Goal: Communication & Community: Answer question/provide support

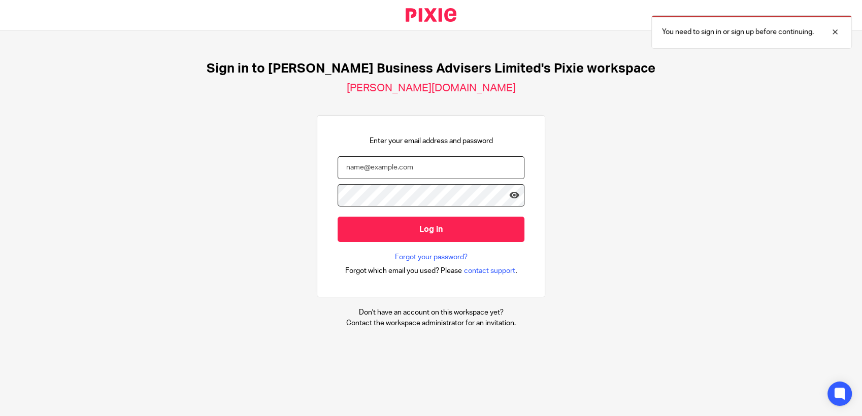
type input "[PERSON_NAME][EMAIL_ADDRESS][DOMAIN_NAME]"
click at [384, 213] on div at bounding box center [430, 200] width 187 height 33
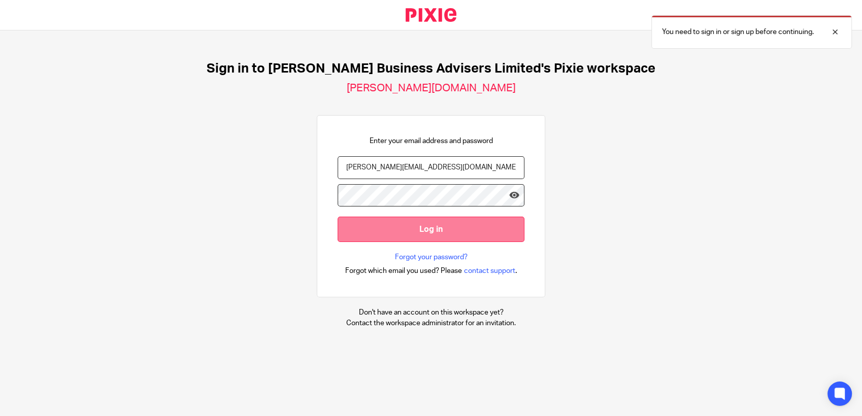
click at [423, 235] on input "Log in" at bounding box center [430, 229] width 187 height 25
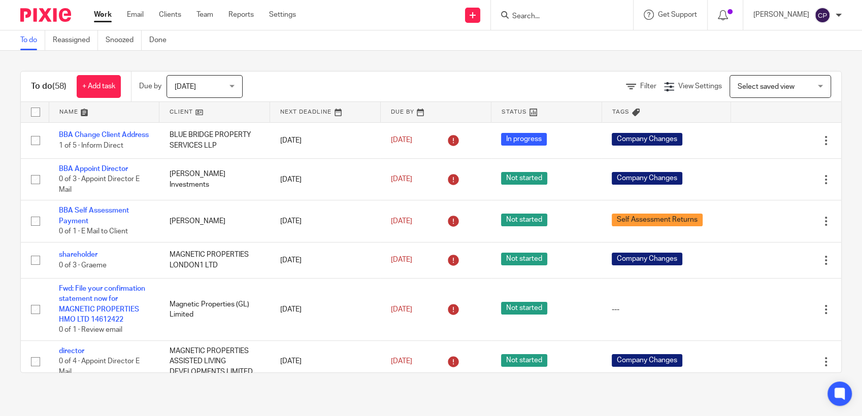
click at [522, 15] on input "Search" at bounding box center [556, 16] width 91 height 9
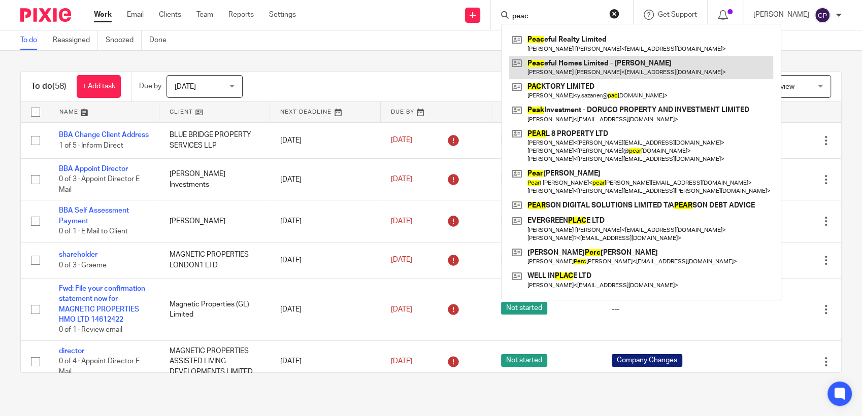
type input "peac"
click at [593, 70] on link at bounding box center [641, 67] width 264 height 23
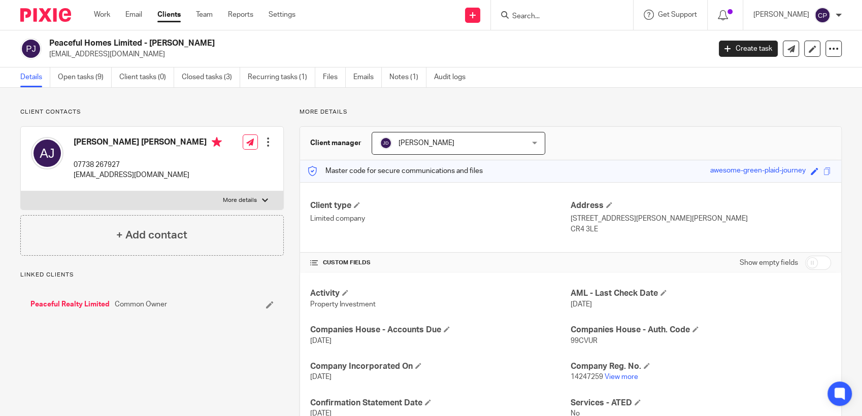
drag, startPoint x: 48, startPoint y: 54, endPoint x: 139, endPoint y: 53, distance: 90.9
click at [139, 53] on div "Peaceful Homes Limited - Angela Jiang jianglei_uk@hotmail.com" at bounding box center [361, 48] width 683 height 21
drag, startPoint x: 139, startPoint y: 53, endPoint x: 106, endPoint y: 55, distance: 33.0
copy p "jianglei_uk@hotmail.com"
click at [539, 16] on input "Search" at bounding box center [556, 16] width 91 height 9
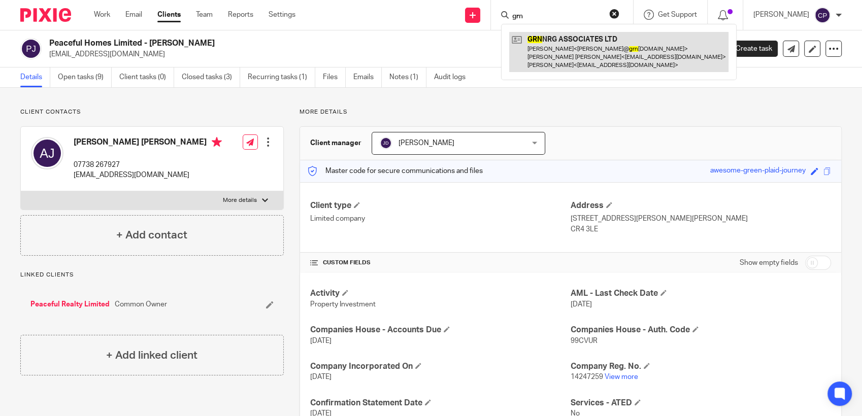
type input "grn"
click at [567, 56] on link at bounding box center [618, 52] width 219 height 40
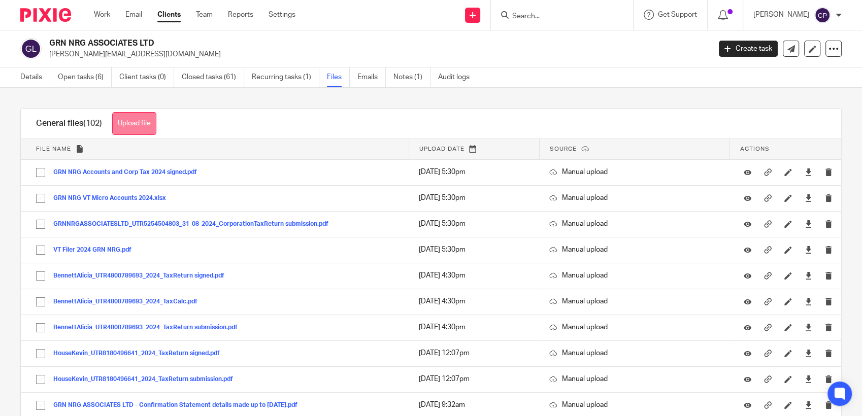
click at [143, 121] on button "Upload file" at bounding box center [134, 123] width 44 height 23
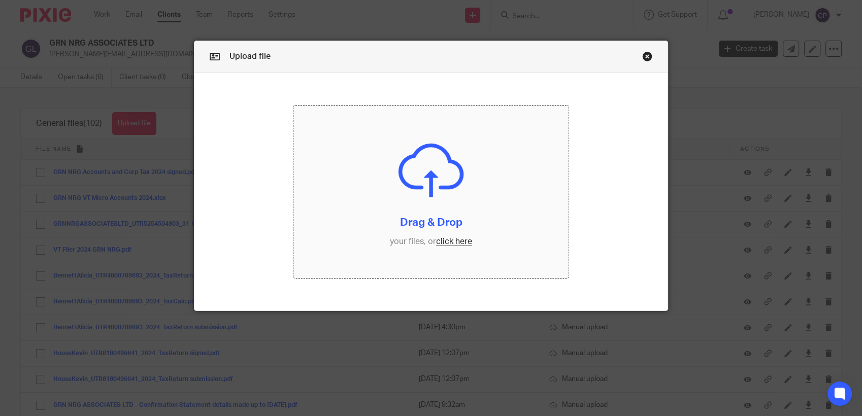
click at [451, 245] on input "file" at bounding box center [430, 192] width 275 height 173
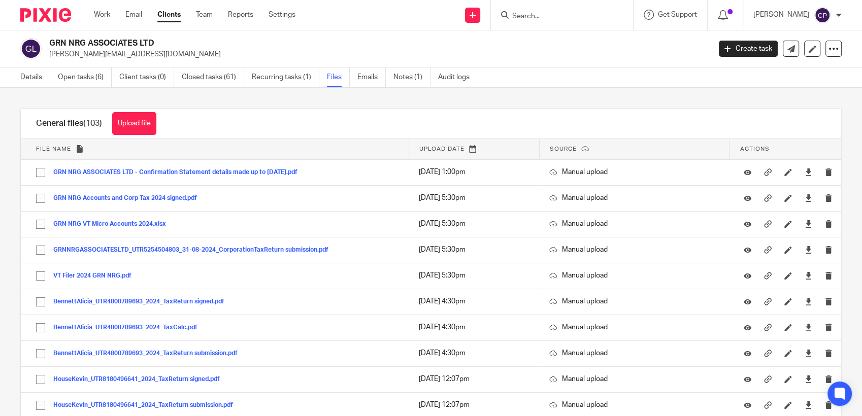
click at [529, 18] on input "Search" at bounding box center [556, 16] width 91 height 9
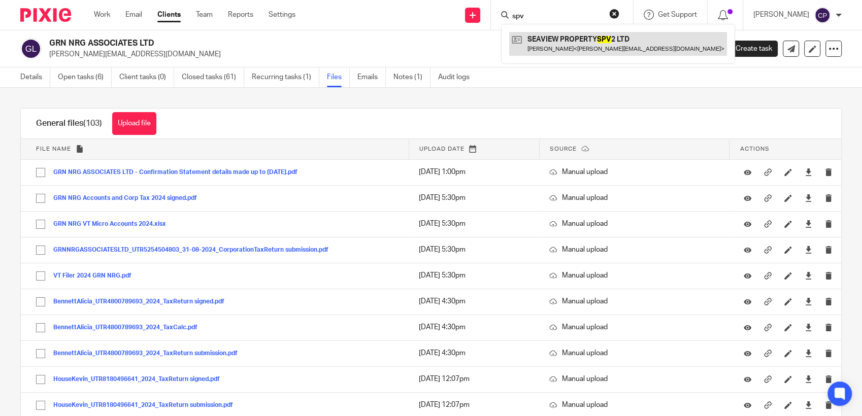
type input "spv"
click at [551, 51] on link at bounding box center [618, 43] width 218 height 23
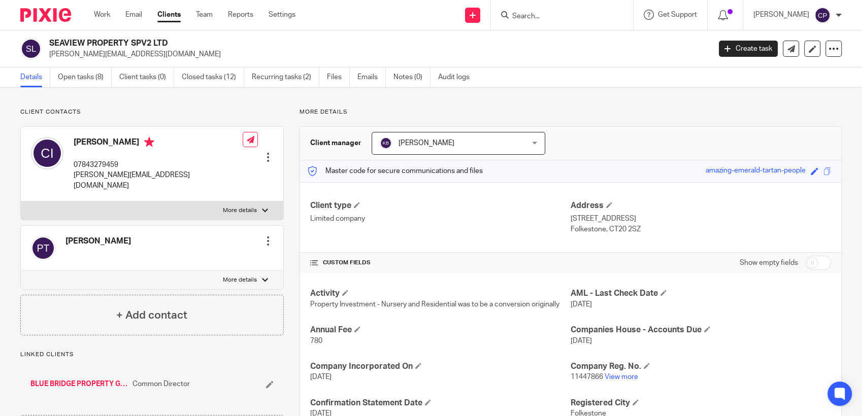
click at [533, 16] on input "Search" at bounding box center [556, 16] width 91 height 9
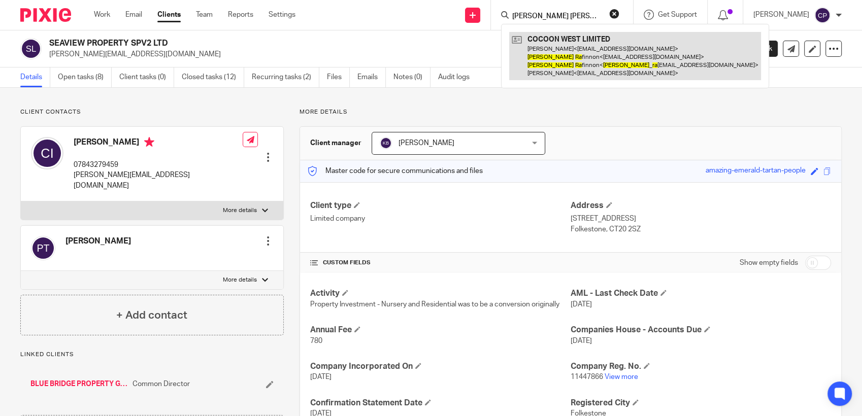
type input "[PERSON_NAME] [PERSON_NAME]"
click at [580, 51] on link at bounding box center [635, 56] width 252 height 48
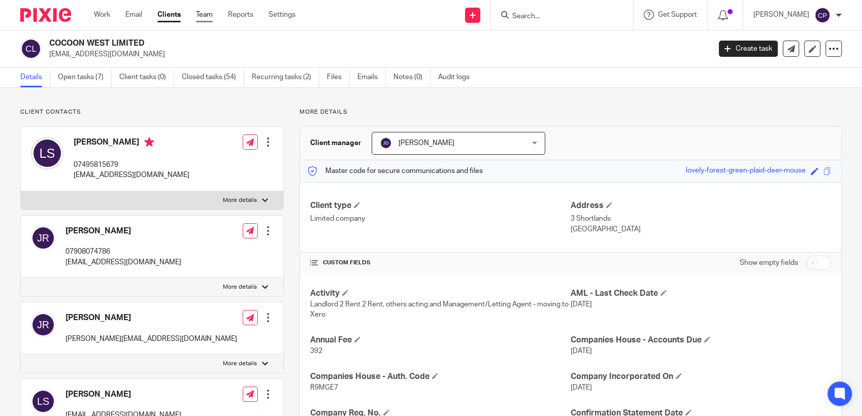
click at [206, 15] on link "Team" at bounding box center [204, 15] width 17 height 10
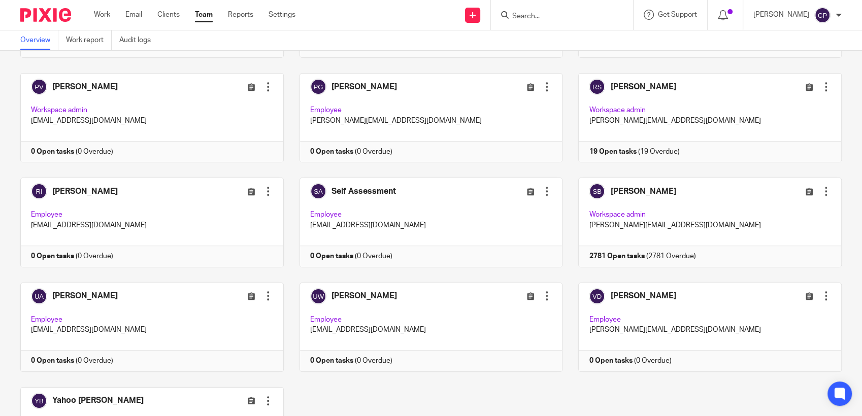
scroll to position [861, 0]
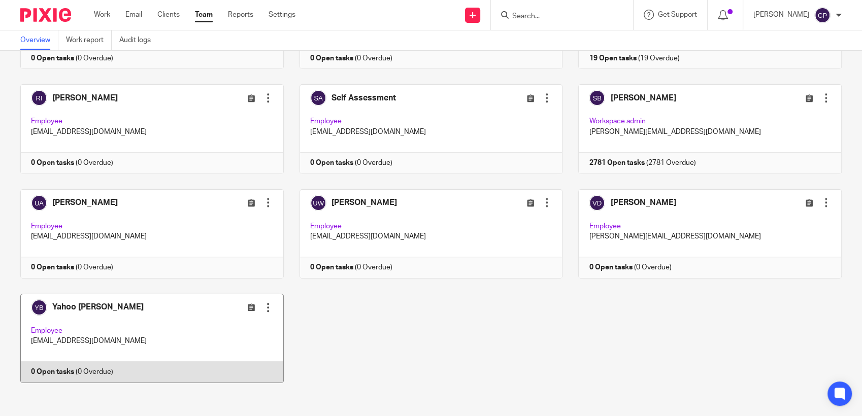
click at [126, 337] on link at bounding box center [144, 338] width 279 height 89
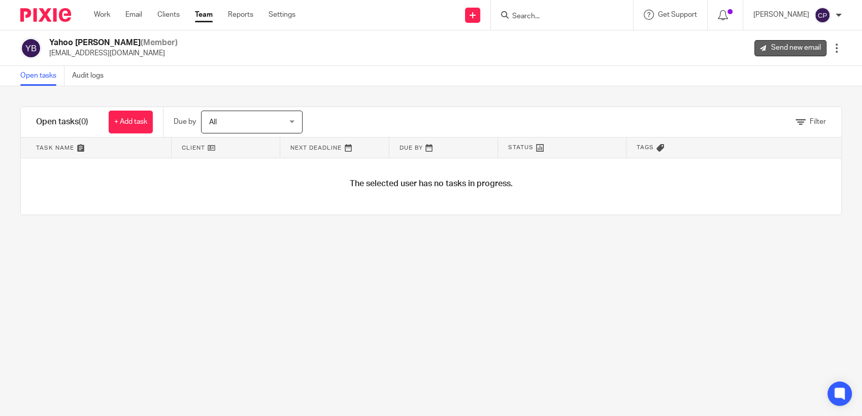
click at [781, 43] on link "Send new email" at bounding box center [790, 48] width 72 height 16
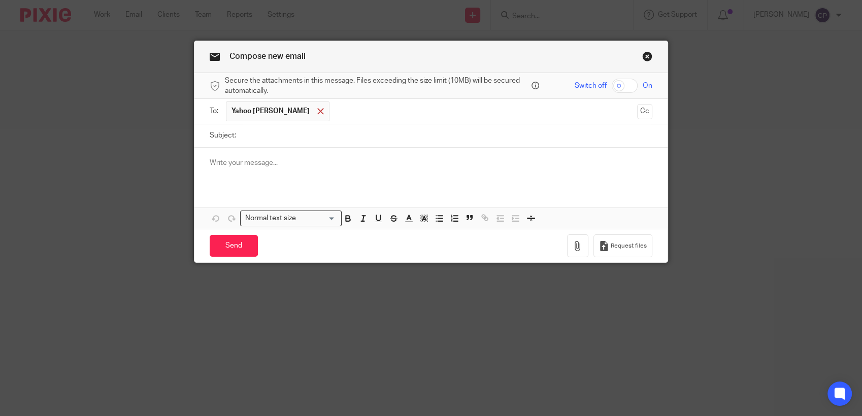
click at [317, 113] on span at bounding box center [320, 111] width 7 height 7
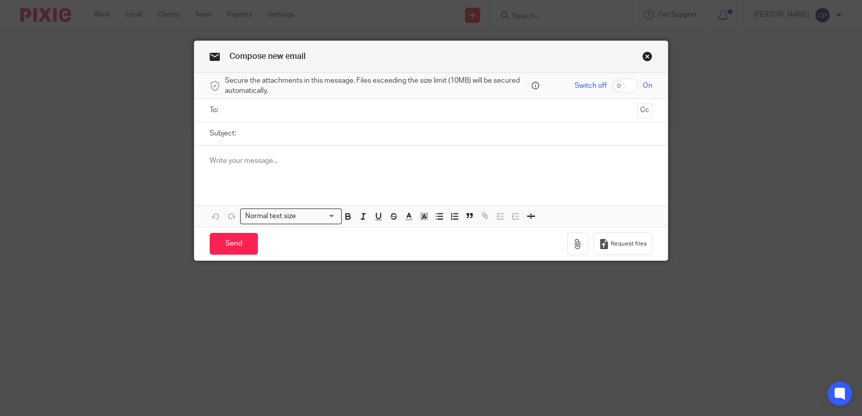
paste input "[PERSON_NAME][EMAIL_ADDRESS][DOMAIN_NAME]"
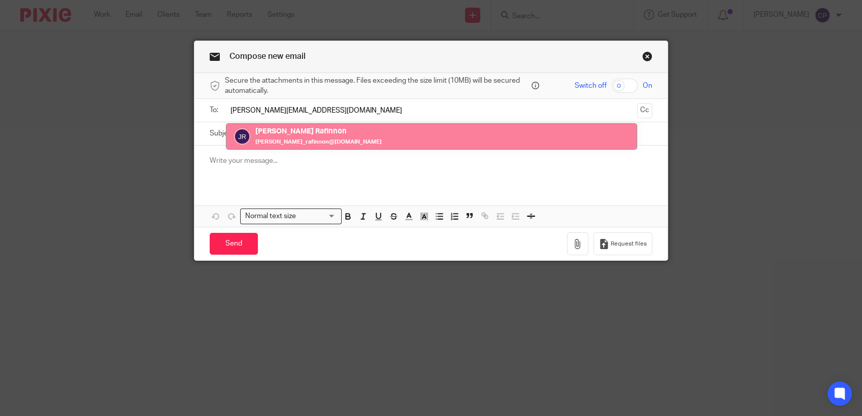
type input "[PERSON_NAME][EMAIL_ADDRESS][DOMAIN_NAME]"
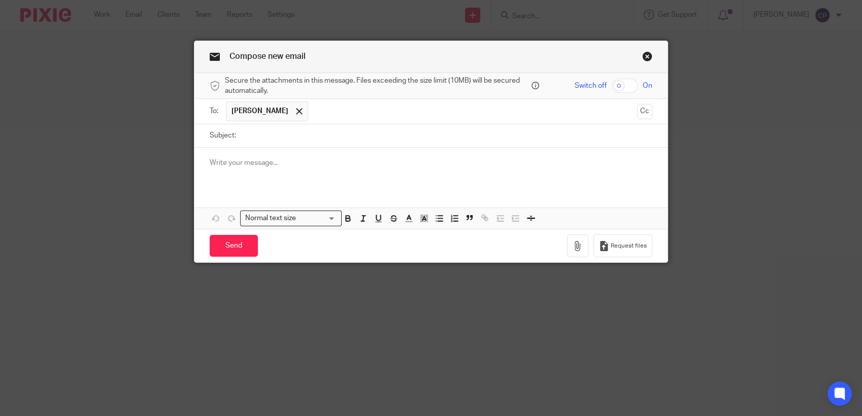
click at [244, 137] on input "Subject:" at bounding box center [446, 135] width 411 height 23
type input "Self-assessment"
click at [245, 166] on p at bounding box center [431, 163] width 443 height 10
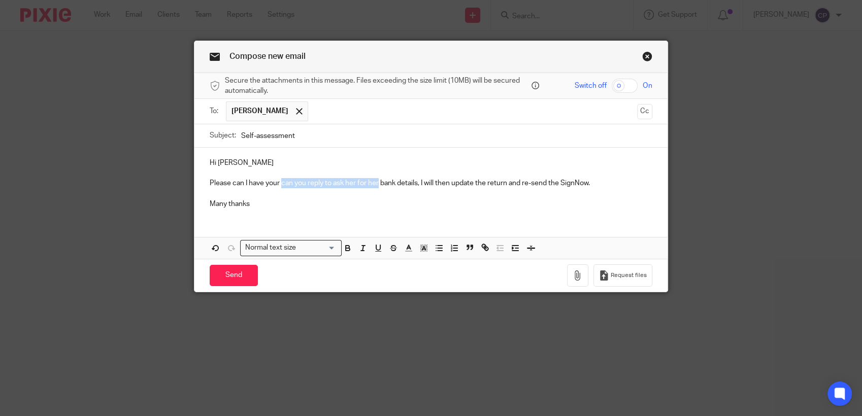
drag, startPoint x: 375, startPoint y: 184, endPoint x: 279, endPoint y: 183, distance: 95.9
click at [279, 183] on p "Please can I have your can you reply to ask her for her bank details, I will th…" at bounding box center [431, 183] width 443 height 10
click at [211, 217] on div "Hi [PERSON_NAME] Please can I have your bank details, I will then update the re…" at bounding box center [430, 203] width 473 height 111
click at [248, 202] on p "Many thanks" at bounding box center [431, 204] width 443 height 10
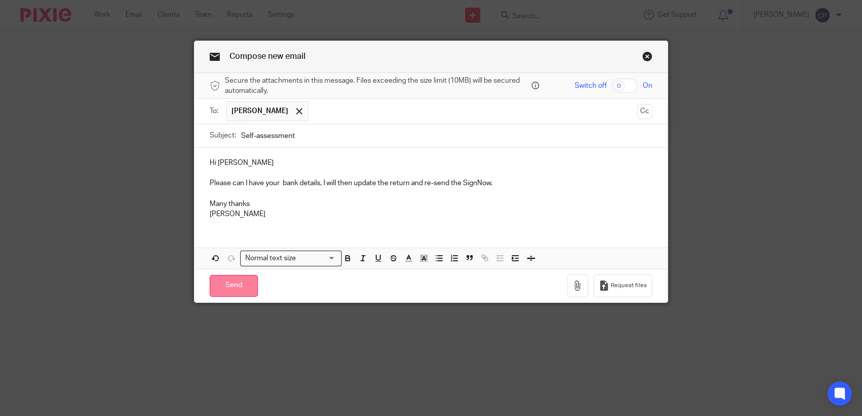
click at [235, 283] on input "Send" at bounding box center [234, 286] width 48 height 22
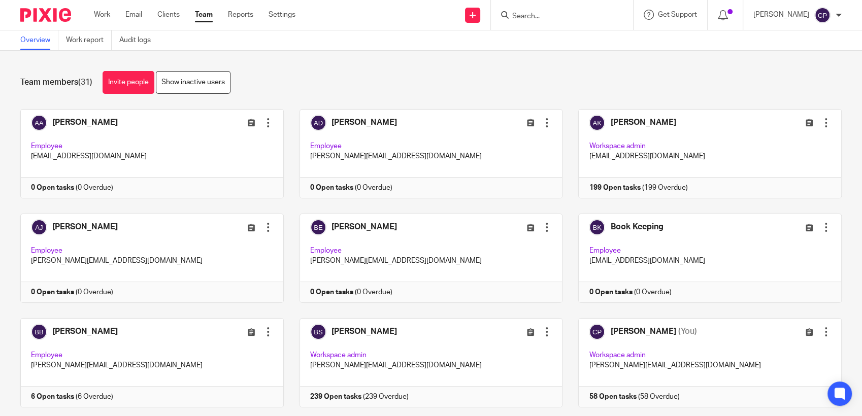
click at [520, 15] on input "Search" at bounding box center [556, 16] width 91 height 9
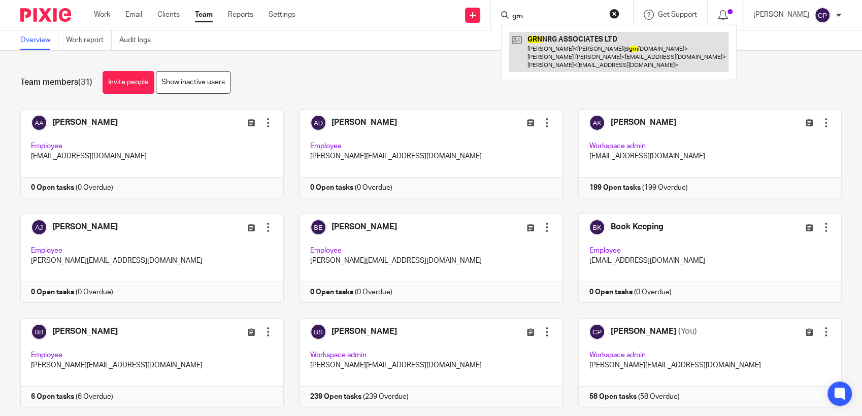
type input "grn"
click at [590, 42] on link at bounding box center [618, 52] width 219 height 40
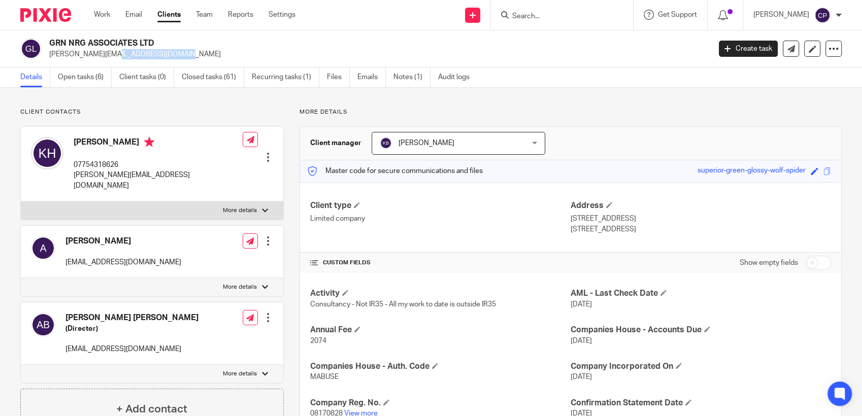
drag, startPoint x: 45, startPoint y: 54, endPoint x: 134, endPoint y: 57, distance: 88.9
click at [134, 57] on div "GRN NRG ASSOCIATES LTD kevin@grnnrg.co.uk" at bounding box center [361, 48] width 683 height 21
drag, startPoint x: 134, startPoint y: 57, endPoint x: 104, endPoint y: 56, distance: 30.5
copy p "kevin@grnnrg.co.uk"
click at [529, 16] on input "Search" at bounding box center [556, 16] width 91 height 9
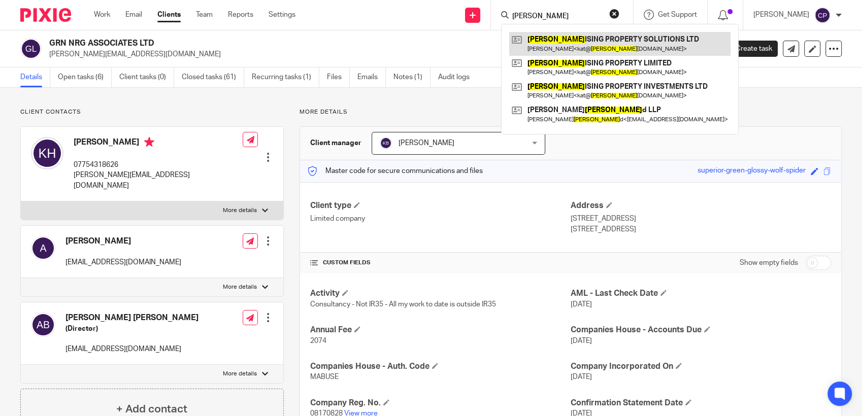
type input "harmon"
click at [585, 44] on link at bounding box center [619, 43] width 221 height 23
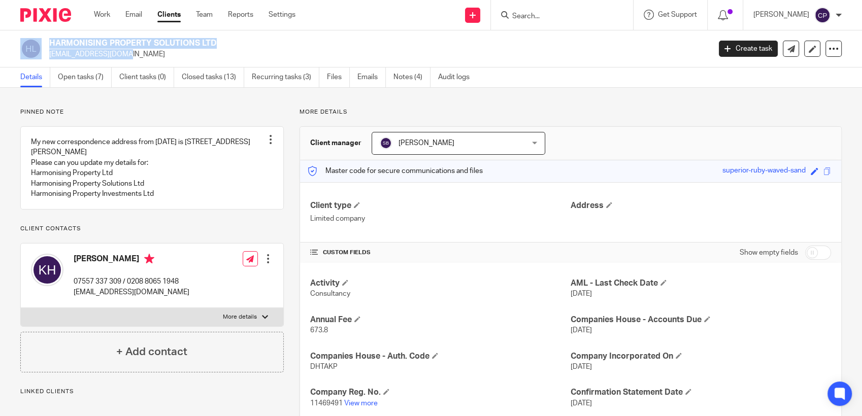
drag, startPoint x: 45, startPoint y: 52, endPoint x: 54, endPoint y: 55, distance: 9.6
click at [55, 55] on div "HARMONISING PROPERTY SOLUTIONS LTD kat@harmonisingproperty.co.uk" at bounding box center [361, 48] width 683 height 21
drag, startPoint x: 54, startPoint y: 55, endPoint x: 235, endPoint y: 49, distance: 181.8
click at [235, 49] on div "HARMONISING PROPERTY SOLUTIONS LTD kat@harmonisingproperty.co.uk" at bounding box center [376, 48] width 654 height 21
click at [221, 40] on h2 "HARMONISING PROPERTY SOLUTIONS LTD" at bounding box center [310, 43] width 523 height 11
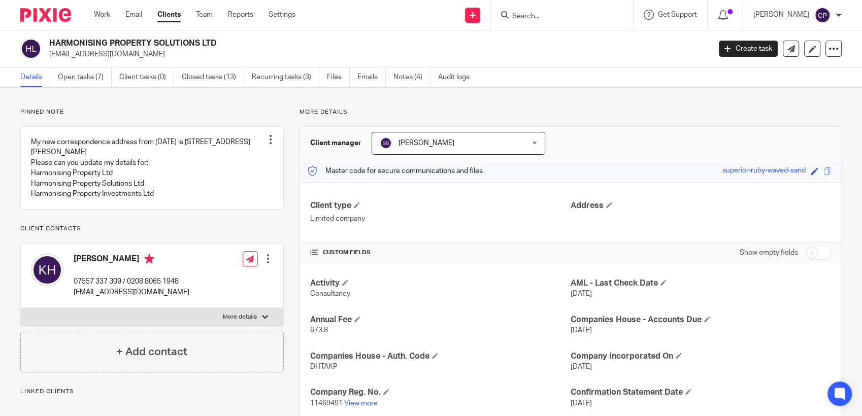
drag, startPoint x: 47, startPoint y: 54, endPoint x: 171, endPoint y: 56, distance: 123.9
click at [173, 56] on div "HARMONISING PROPERTY SOLUTIONS LTD kat@harmonisingproperty.co.uk" at bounding box center [361, 48] width 683 height 21
drag, startPoint x: 171, startPoint y: 56, endPoint x: 126, endPoint y: 55, distance: 44.7
copy p "kat@harmonisingproperty.co.uk"
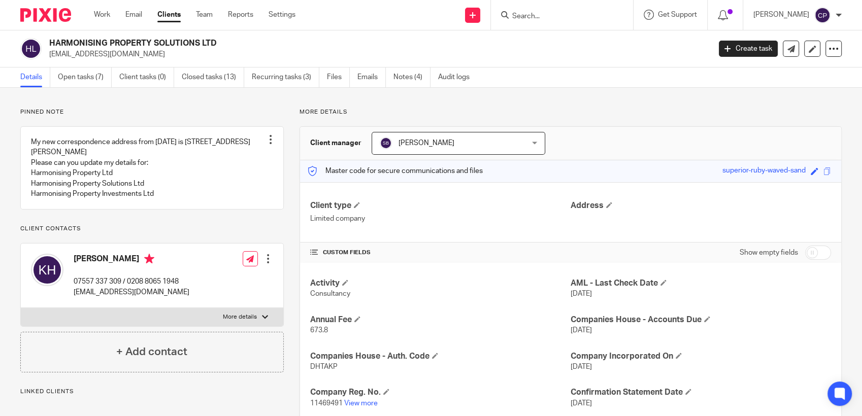
click at [529, 14] on input "Search" at bounding box center [556, 16] width 91 height 9
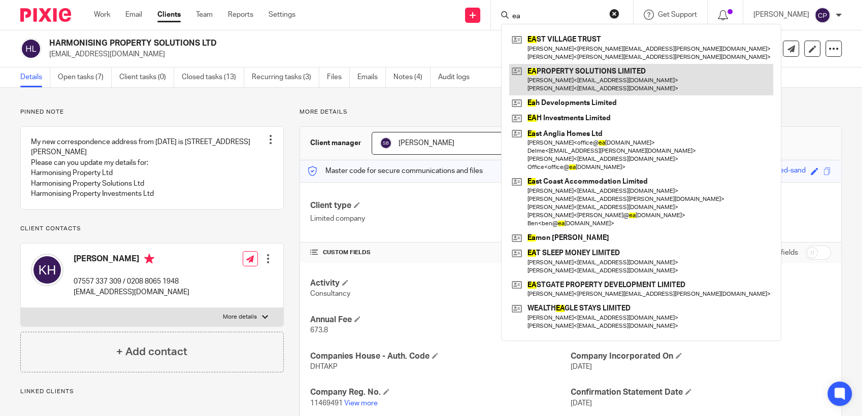
type input "ea"
click at [598, 94] on link at bounding box center [641, 79] width 264 height 31
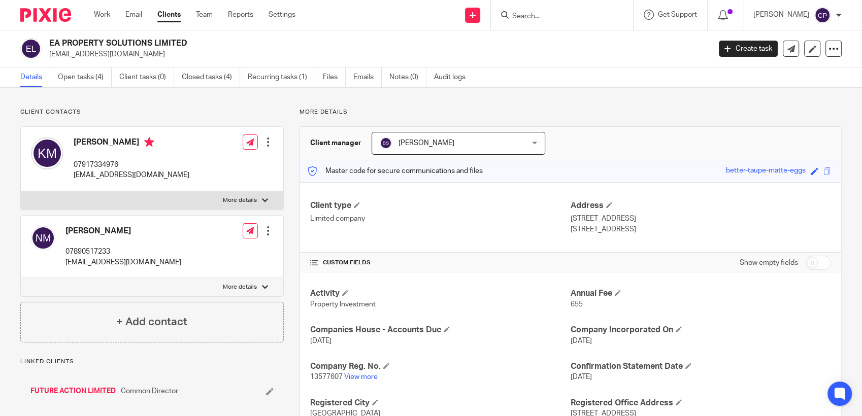
drag, startPoint x: 49, startPoint y: 54, endPoint x: 171, endPoint y: 59, distance: 121.9
click at [171, 59] on div "EA PROPERTY SOLUTIONS LIMITED [EMAIL_ADDRESS][DOMAIN_NAME] Create task Update f…" at bounding box center [431, 48] width 862 height 37
drag, startPoint x: 171, startPoint y: 59, endPoint x: 126, endPoint y: 57, distance: 44.7
copy p "[EMAIL_ADDRESS][DOMAIN_NAME]"
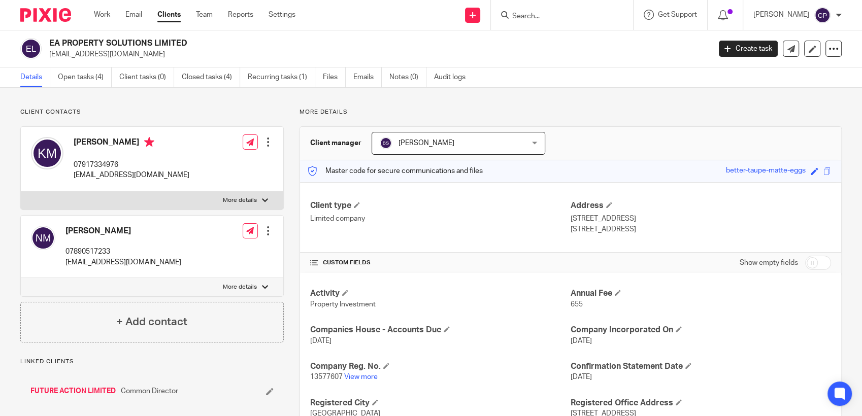
click at [550, 9] on form at bounding box center [565, 15] width 108 height 13
click at [533, 16] on input "Search" at bounding box center [556, 16] width 91 height 9
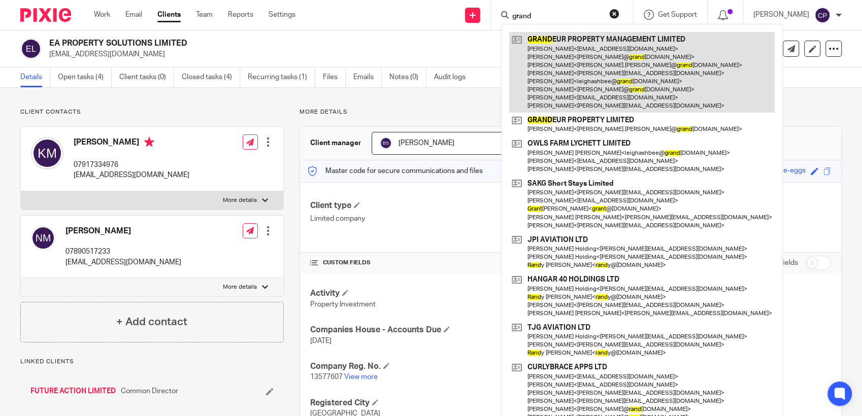
type input "grand"
click at [596, 88] on link at bounding box center [641, 72] width 265 height 81
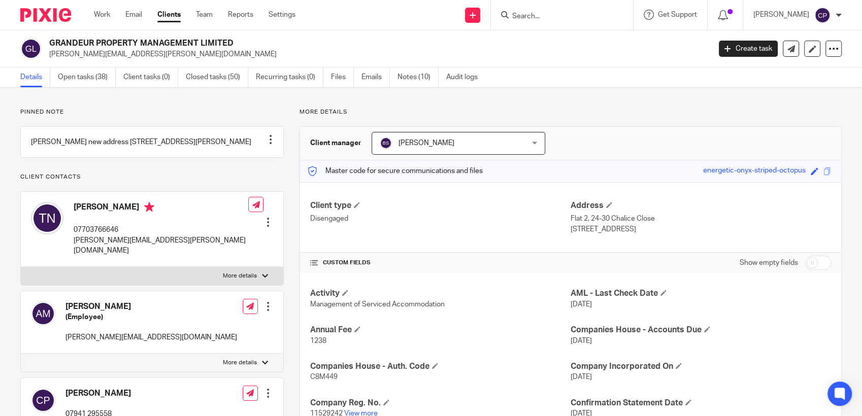
click at [533, 18] on input "Search" at bounding box center [556, 16] width 91 height 9
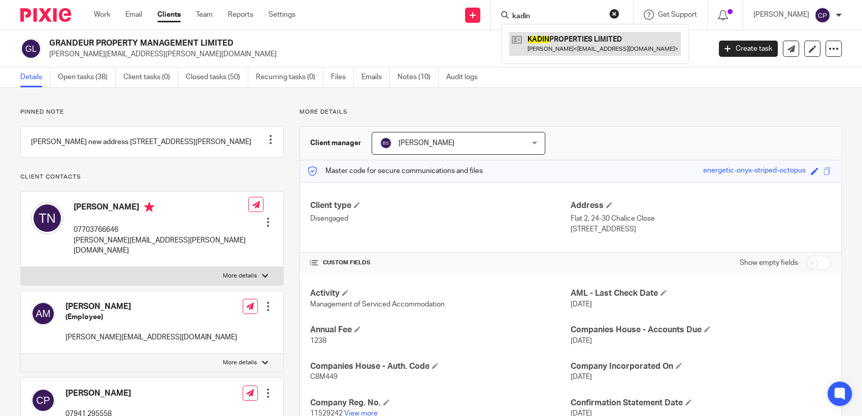
type input "kadin"
click at [576, 48] on link at bounding box center [595, 43] width 172 height 23
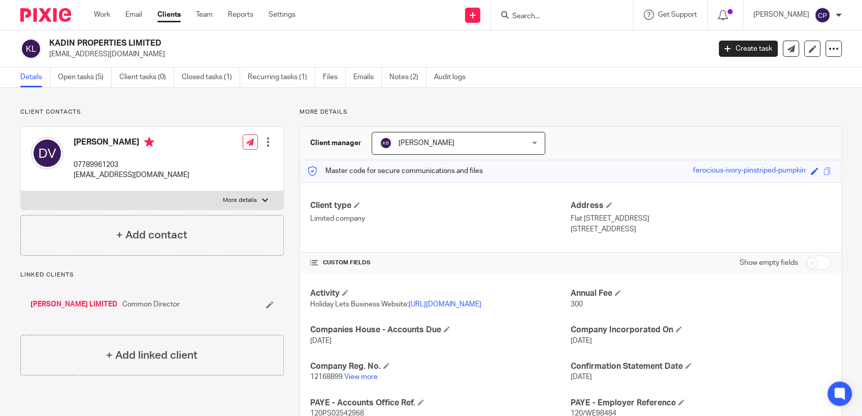
drag, startPoint x: 47, startPoint y: 54, endPoint x: 170, endPoint y: 60, distance: 122.9
click at [171, 60] on div "KADIN PROPERTIES LIMITED [EMAIL_ADDRESS][DOMAIN_NAME] Create task Update from C…" at bounding box center [431, 48] width 862 height 37
drag, startPoint x: 170, startPoint y: 60, endPoint x: 96, endPoint y: 51, distance: 74.7
copy p "[EMAIL_ADDRESS][DOMAIN_NAME]"
click at [530, 14] on input "Search" at bounding box center [556, 16] width 91 height 9
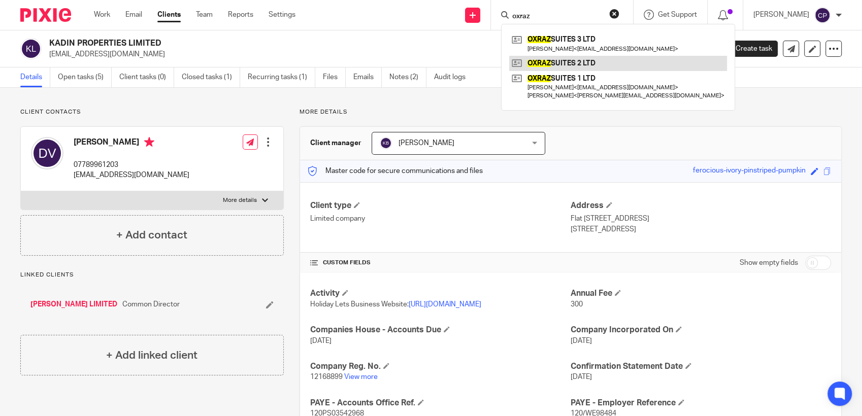
type input "oxraz"
click at [554, 62] on link at bounding box center [618, 63] width 218 height 15
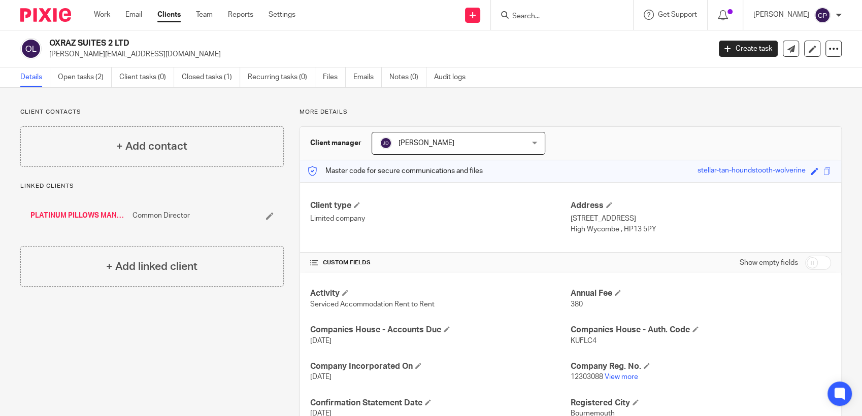
drag, startPoint x: 49, startPoint y: 54, endPoint x: 176, endPoint y: 57, distance: 126.9
click at [176, 57] on div "OXRAZ SUITES 2 LTD alan@platinumpillows.co.uk" at bounding box center [361, 48] width 683 height 21
drag, startPoint x: 176, startPoint y: 57, endPoint x: 119, endPoint y: 56, distance: 56.8
copy p "[PERSON_NAME][EMAIL_ADDRESS][DOMAIN_NAME]"
click at [525, 15] on input "Search" at bounding box center [556, 16] width 91 height 9
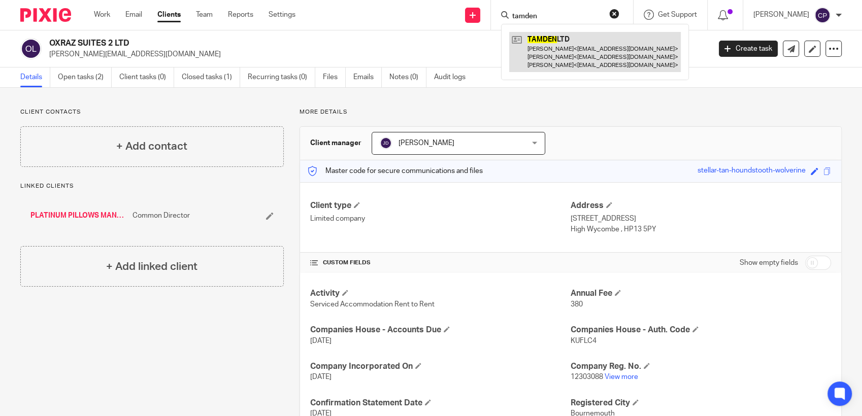
type input "tamden"
click at [568, 59] on link at bounding box center [595, 52] width 172 height 40
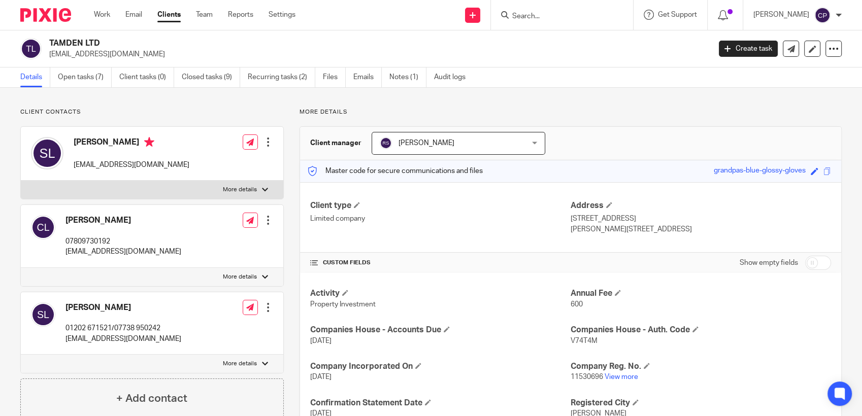
drag, startPoint x: 46, startPoint y: 49, endPoint x: 158, endPoint y: 55, distance: 112.3
click at [158, 55] on div "TAMDEN LTD [EMAIL_ADDRESS][DOMAIN_NAME]" at bounding box center [361, 48] width 683 height 21
drag, startPoint x: 158, startPoint y: 55, endPoint x: 106, endPoint y: 53, distance: 52.3
copy p "[EMAIL_ADDRESS][DOMAIN_NAME]"
click at [536, 17] on input "Search" at bounding box center [556, 16] width 91 height 9
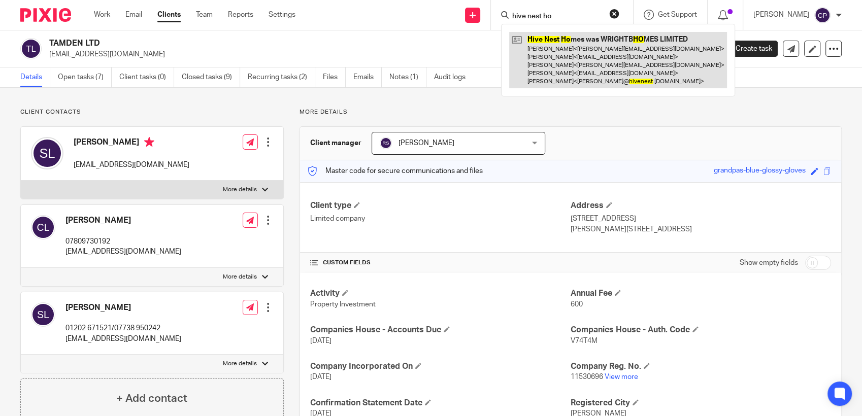
type input "hive nest ho"
click at [585, 56] on link at bounding box center [618, 60] width 218 height 56
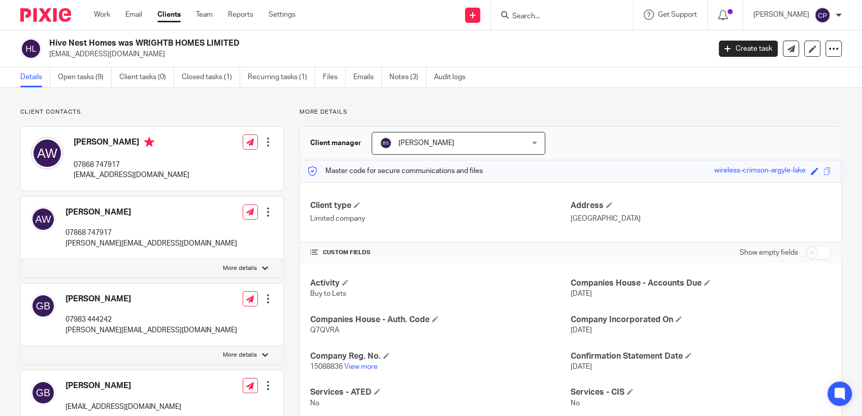
drag, startPoint x: 47, startPoint y: 54, endPoint x: 130, endPoint y: 55, distance: 83.7
click at [130, 55] on div "Hive Nest Homes was WRIGHTB HOMES LIMITED [EMAIL_ADDRESS][DOMAIN_NAME]" at bounding box center [361, 48] width 683 height 21
drag, startPoint x: 130, startPoint y: 55, endPoint x: 94, endPoint y: 56, distance: 36.1
copy p "[EMAIL_ADDRESS][DOMAIN_NAME]"
click at [527, 12] on input "Search" at bounding box center [556, 16] width 91 height 9
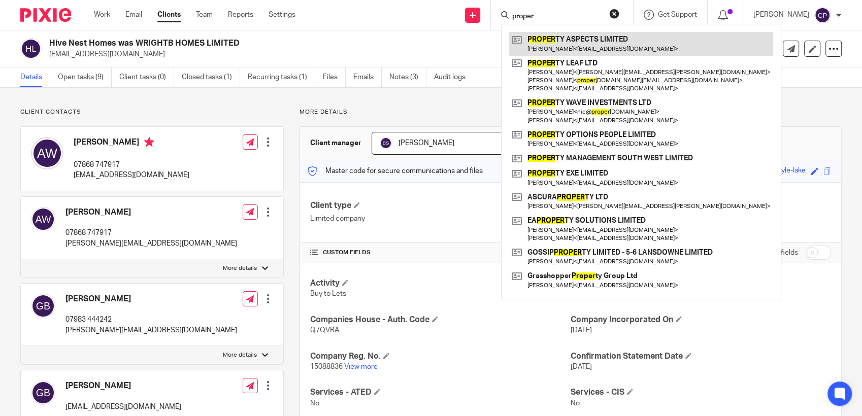
type input "proper"
click at [566, 42] on link at bounding box center [641, 43] width 264 height 23
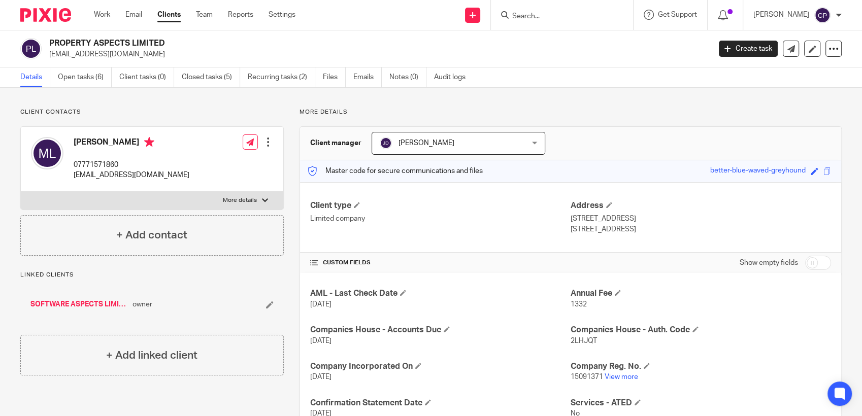
click at [535, 14] on input "Search" at bounding box center [556, 16] width 91 height 9
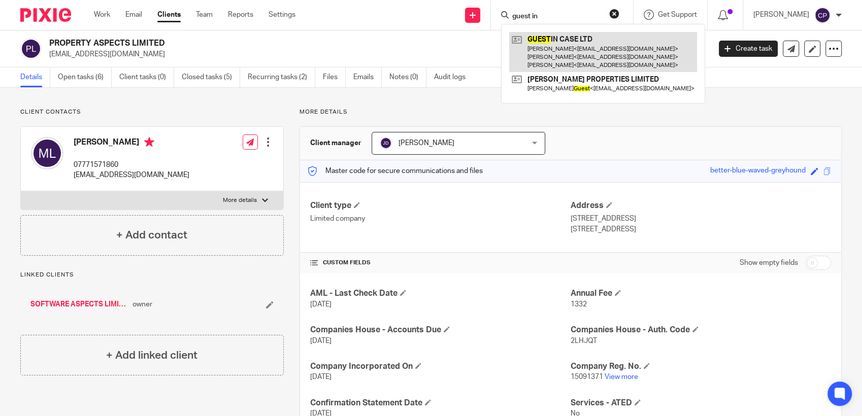
type input "guest in"
click at [555, 63] on link at bounding box center [603, 52] width 188 height 40
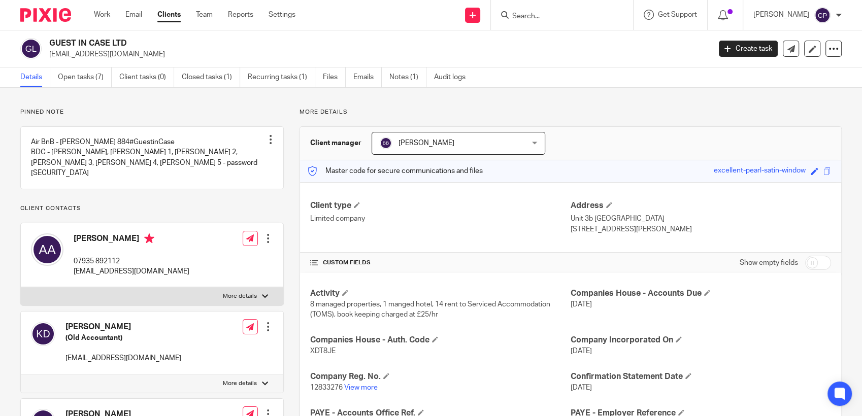
drag, startPoint x: 48, startPoint y: 55, endPoint x: 131, endPoint y: 57, distance: 82.7
click at [131, 57] on div "GUEST IN CASE LTD asli@guestincase.co.uk" at bounding box center [361, 48] width 683 height 21
drag, startPoint x: 131, startPoint y: 57, endPoint x: 106, endPoint y: 57, distance: 25.4
copy p "asli@guestincase.co.uk"
click at [528, 13] on input "Search" at bounding box center [556, 16] width 91 height 9
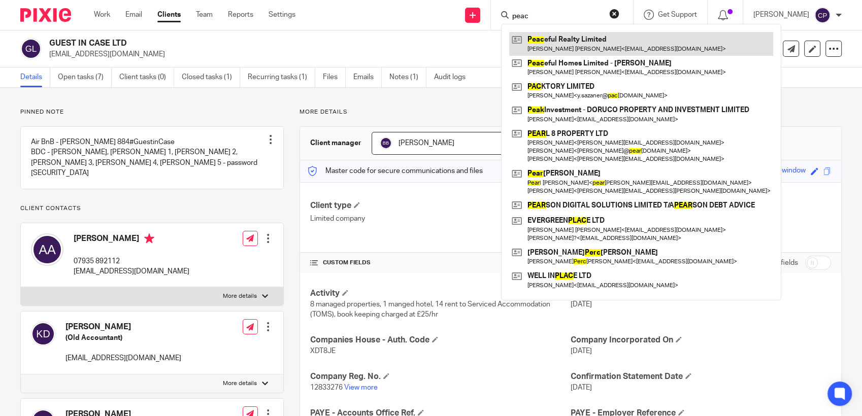
type input "peac"
click at [572, 39] on link at bounding box center [641, 43] width 264 height 23
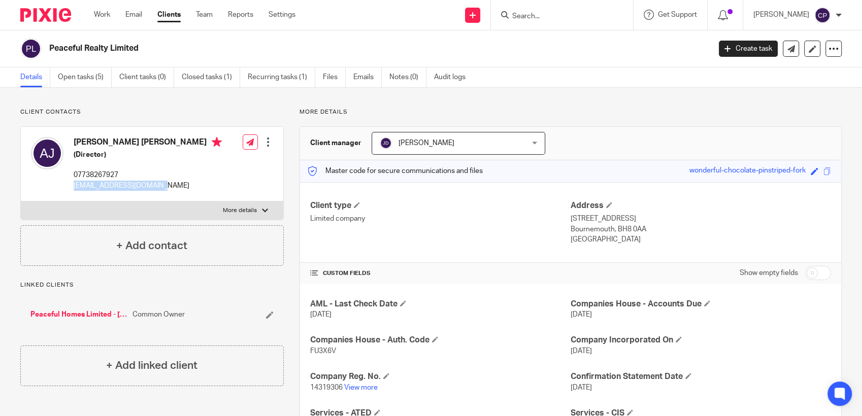
drag, startPoint x: 69, startPoint y: 182, endPoint x: 187, endPoint y: 185, distance: 118.3
click at [187, 185] on div "[PERSON_NAME] [PERSON_NAME] (Director) 07738267927 [EMAIL_ADDRESS][DOMAIN_NAME]…" at bounding box center [152, 164] width 262 height 75
drag, startPoint x: 187, startPoint y: 185, endPoint x: 132, endPoint y: 189, distance: 55.0
copy p "[EMAIL_ADDRESS][DOMAIN_NAME]"
click at [530, 14] on input "Search" at bounding box center [556, 16] width 91 height 9
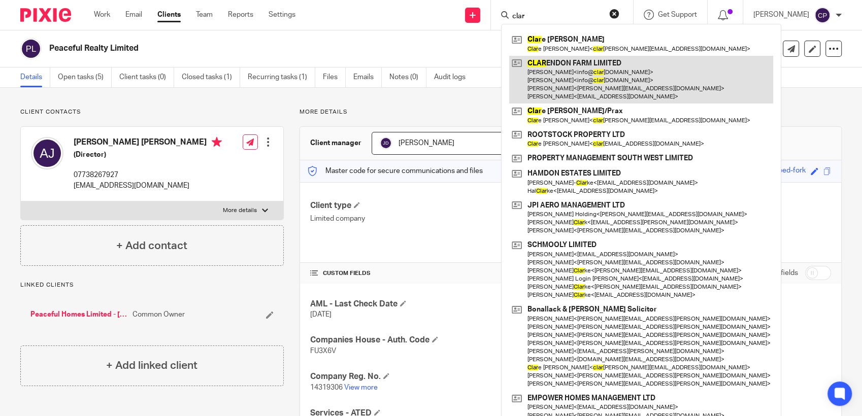
type input "clar"
click at [546, 83] on link at bounding box center [641, 80] width 264 height 48
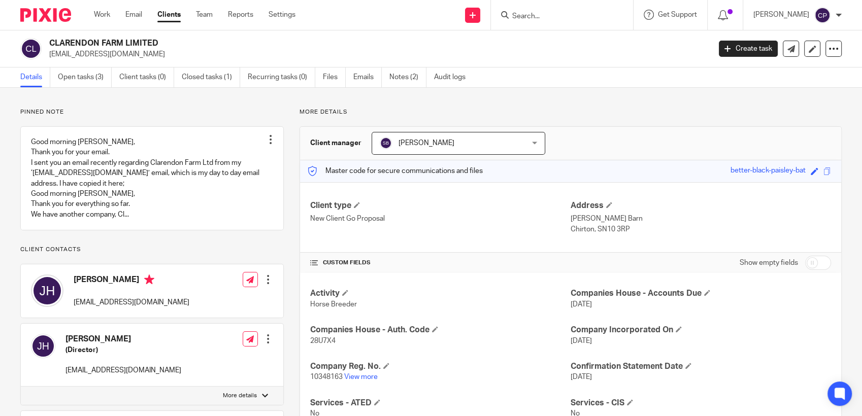
drag, startPoint x: 47, startPoint y: 55, endPoint x: 146, endPoint y: 52, distance: 99.0
click at [146, 52] on div "CLARENDON FARM LIMITED info@clarendonfarm.com" at bounding box center [361, 48] width 683 height 21
drag, startPoint x: 146, startPoint y: 52, endPoint x: 117, endPoint y: 55, distance: 29.6
copy p "info@clarendonfarm.com"
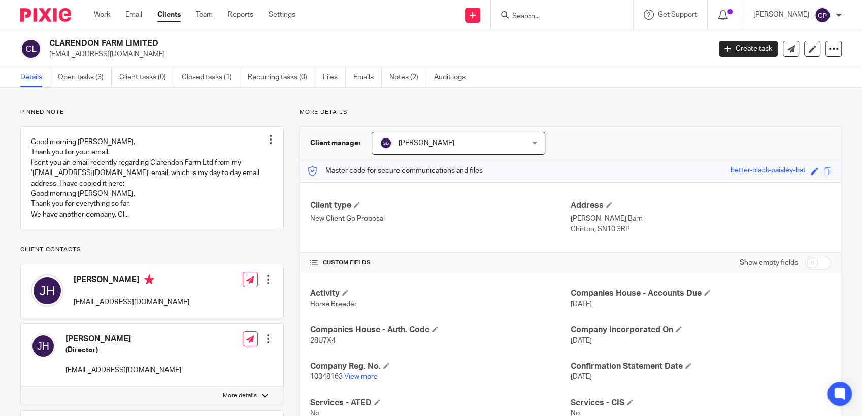
click at [536, 18] on input "Search" at bounding box center [556, 16] width 91 height 9
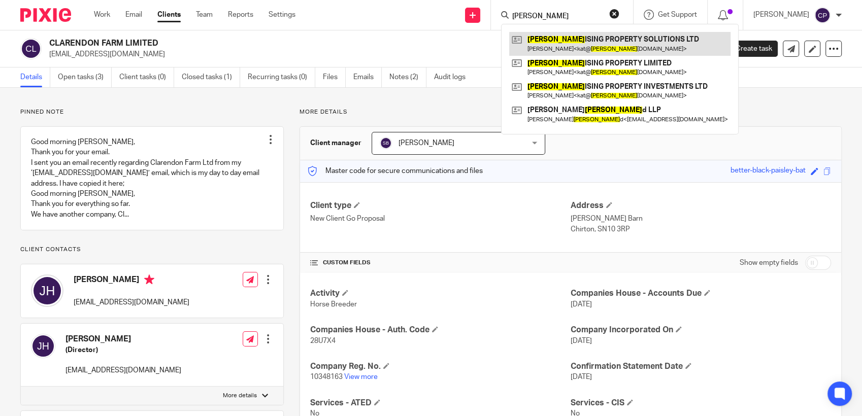
type input "harmon"
click at [554, 46] on link at bounding box center [619, 43] width 221 height 23
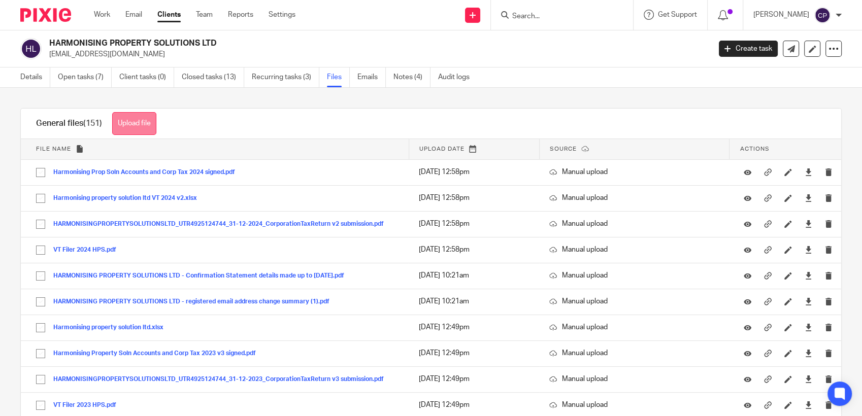
click at [150, 120] on button "Upload file" at bounding box center [134, 123] width 44 height 23
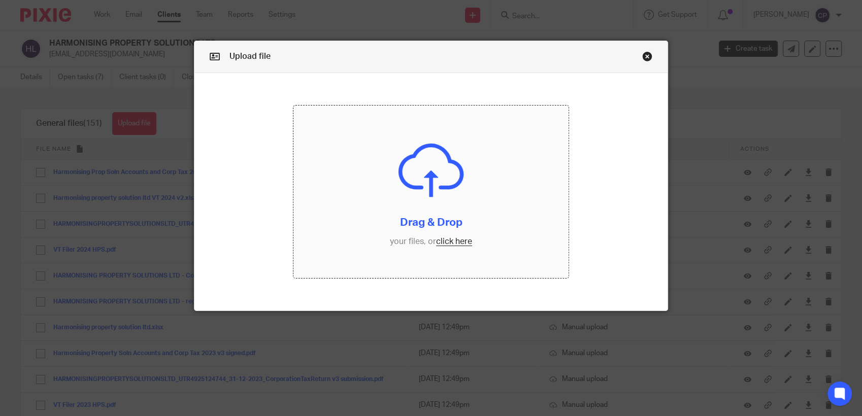
click at [440, 243] on input "file" at bounding box center [430, 192] width 275 height 173
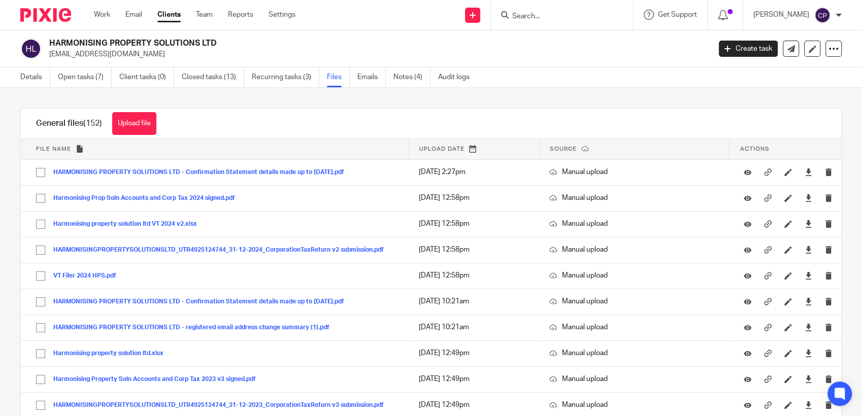
click at [518, 12] on input "Search" at bounding box center [556, 16] width 91 height 9
drag, startPoint x: 531, startPoint y: 14, endPoint x: 496, endPoint y: 13, distance: 35.5
click at [495, 14] on div "hra No results found. Try searching for the name of a client or contact..." at bounding box center [562, 15] width 142 height 30
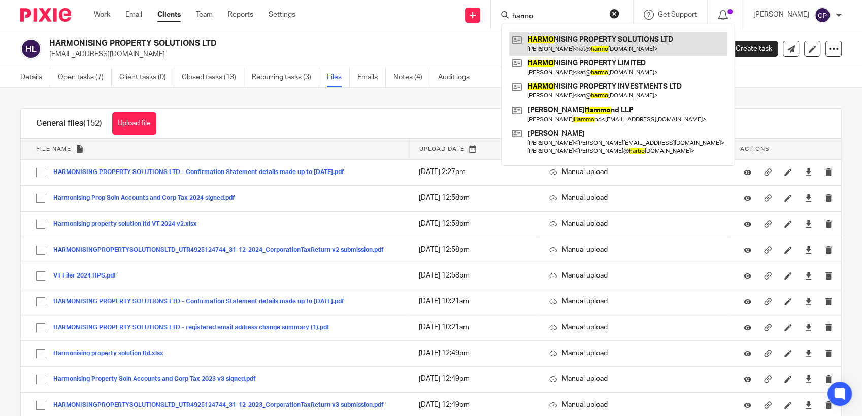
type input "harmo"
click at [545, 39] on link at bounding box center [618, 43] width 218 height 23
